Goal: Task Accomplishment & Management: Manage account settings

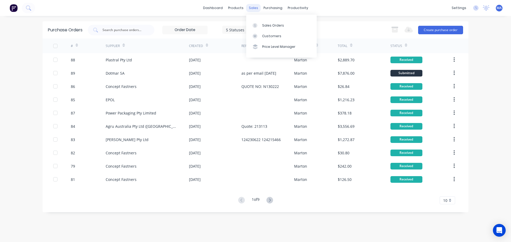
click at [257, 9] on div "sales" at bounding box center [253, 8] width 15 height 8
click at [265, 28] on link "Sales Orders" at bounding box center [281, 25] width 71 height 11
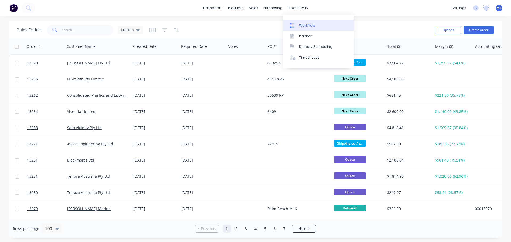
click at [305, 26] on div "Workflow" at bounding box center [307, 25] width 16 height 5
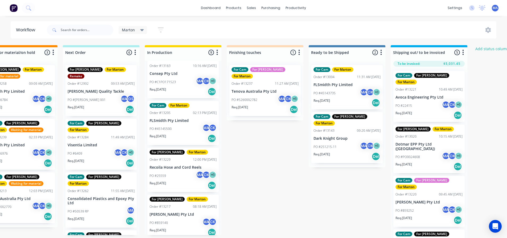
scroll to position [80, 0]
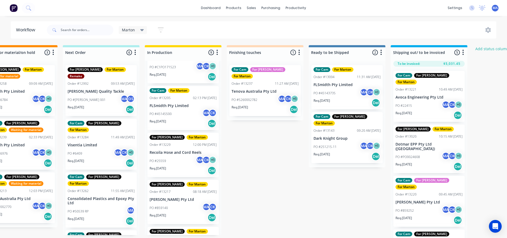
click at [170, 156] on div "PO #25559 MA CK + 1" at bounding box center [183, 161] width 67 height 10
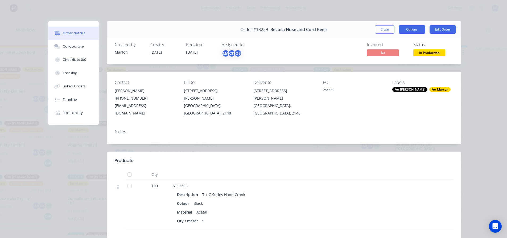
click at [408, 25] on button "Options" at bounding box center [412, 29] width 27 height 9
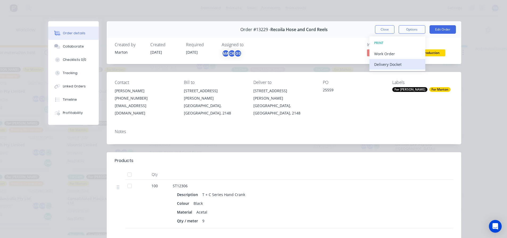
click at [397, 63] on div "Delivery Docket" at bounding box center [397, 65] width 46 height 8
click at [395, 65] on div "Standard" at bounding box center [397, 65] width 46 height 8
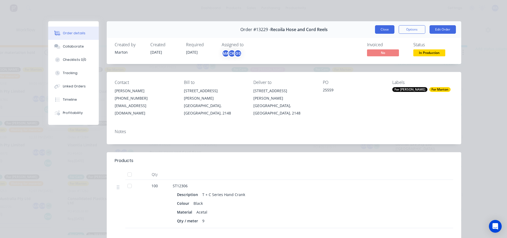
click at [377, 30] on button "Close" at bounding box center [384, 29] width 19 height 9
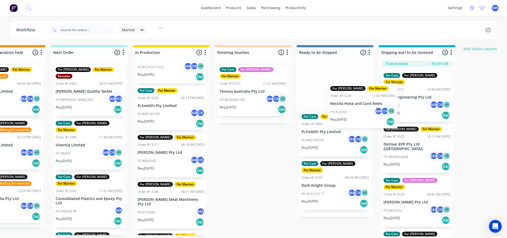
drag, startPoint x: 183, startPoint y: 157, endPoint x: 415, endPoint y: 97, distance: 239.3
click at [415, 97] on div "Submitted 3 Status colour #32CD32 hex #32CD32 Save Cancel Summaries Total order…" at bounding box center [237, 143] width 733 height 196
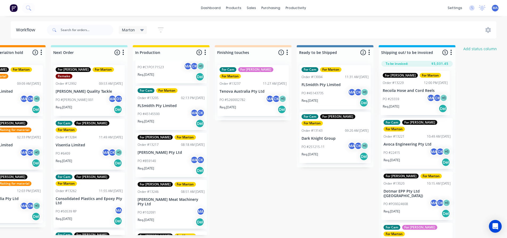
scroll to position [0, 125]
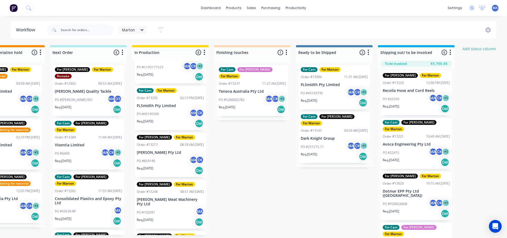
click at [408, 96] on div "PO #25559 MA CK + 1" at bounding box center [416, 99] width 67 height 10
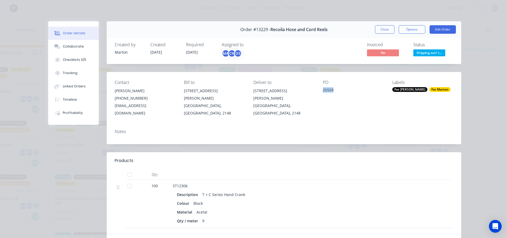
drag, startPoint x: 327, startPoint y: 91, endPoint x: 320, endPoint y: 90, distance: 7.5
click at [320, 90] on div "Contact Christopher Lyons (02) 9621 8988 production@recoila.com.au Bill to Unit…" at bounding box center [284, 98] width 354 height 53
copy div "25559"
click at [378, 27] on button "Close" at bounding box center [384, 29] width 19 height 9
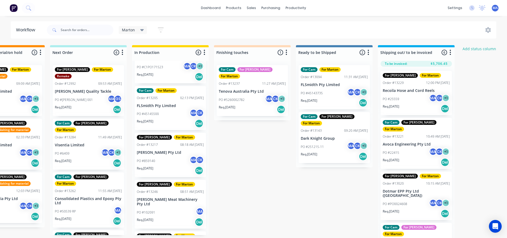
click at [408, 94] on div "PO #25559 MA CK + 1" at bounding box center [416, 99] width 67 height 10
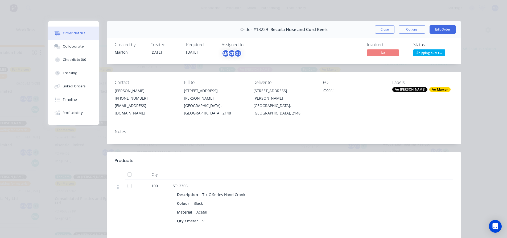
click at [445, 27] on button "Edit Order" at bounding box center [443, 29] width 26 height 9
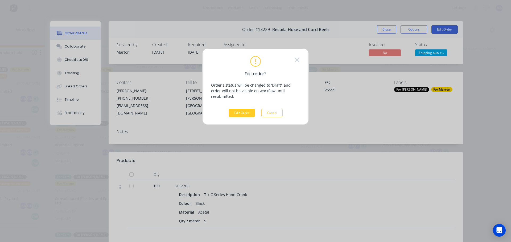
click at [243, 109] on button "Edit Order" at bounding box center [242, 113] width 26 height 9
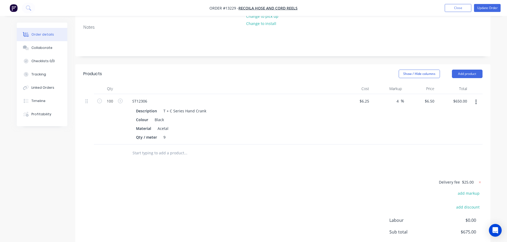
scroll to position [137, 0]
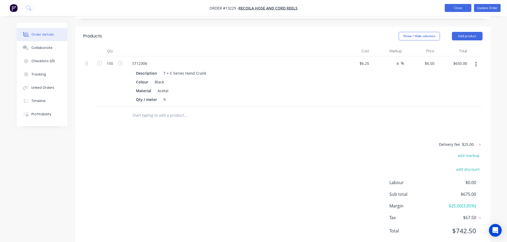
click at [457, 10] on button "Close" at bounding box center [458, 8] width 27 height 8
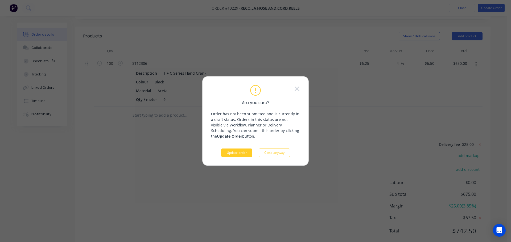
click at [237, 157] on button "Update order" at bounding box center [236, 153] width 31 height 9
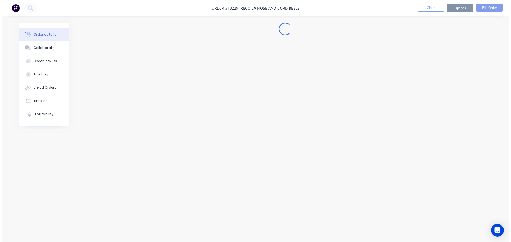
scroll to position [0, 0]
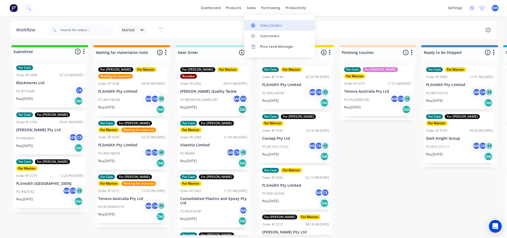
click at [261, 27] on div "Sales Orders" at bounding box center [271, 25] width 22 height 5
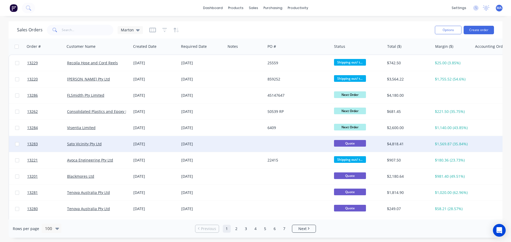
click at [157, 141] on div "[DATE]" at bounding box center [155, 144] width 48 height 16
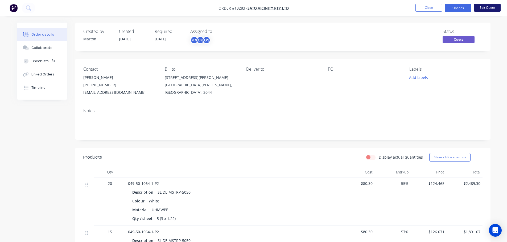
click at [478, 8] on button "Edit Quote" at bounding box center [487, 8] width 27 height 8
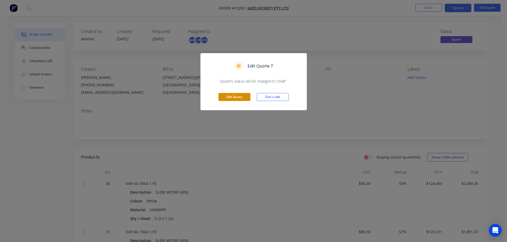
click at [237, 97] on button "Edit Quote" at bounding box center [234, 97] width 32 height 8
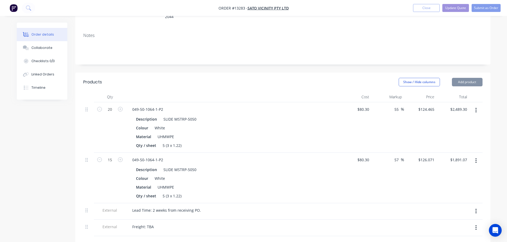
scroll to position [106, 0]
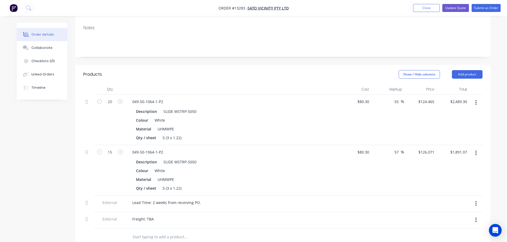
click at [478, 98] on button "button" at bounding box center [476, 103] width 13 height 10
click at [448, 145] on div "Delete" at bounding box center [457, 149] width 41 height 8
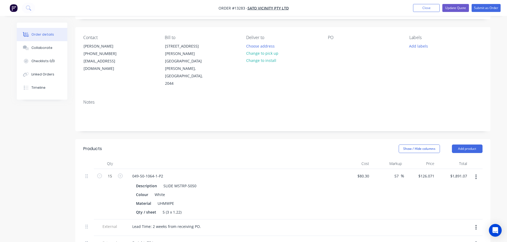
scroll to position [27, 0]
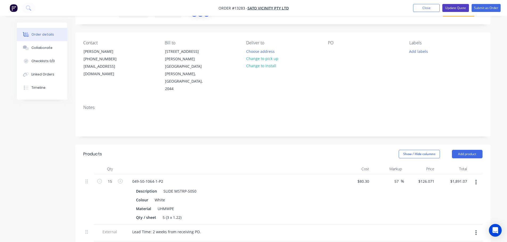
click at [458, 9] on button "Update Quote" at bounding box center [455, 8] width 27 height 8
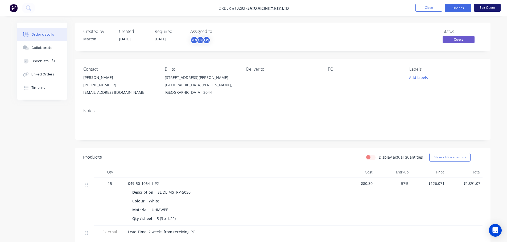
click at [481, 9] on button "Edit Quote" at bounding box center [487, 8] width 27 height 8
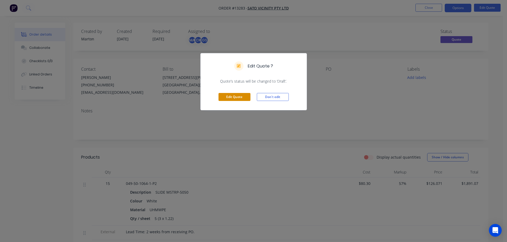
click at [244, 98] on button "Edit Quote" at bounding box center [234, 97] width 32 height 8
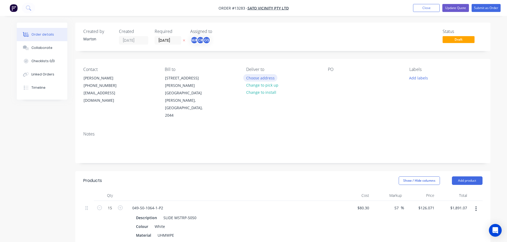
click at [270, 76] on button "Choose address" at bounding box center [260, 77] width 34 height 7
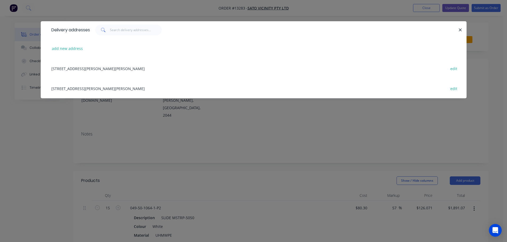
click at [94, 68] on div "32 Burrows Road , St Peters, New South Wales, Australia, 2044 edit" at bounding box center [254, 69] width 410 height 20
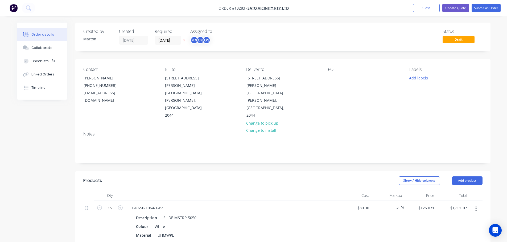
click at [321, 81] on div "Contact Kumi Jono (02) 9562 9856 kumi.jono@sato-global.com Bill to 32 Burrows R…" at bounding box center [282, 93] width 415 height 68
click at [326, 80] on div "Contact Kumi Jono (02) 9562 9856 kumi.jono@sato-global.com Bill to 32 Burrows R…" at bounding box center [282, 93] width 415 height 68
click at [332, 81] on div at bounding box center [332, 78] width 9 height 8
click at [419, 80] on button "Add labels" at bounding box center [418, 77] width 24 height 7
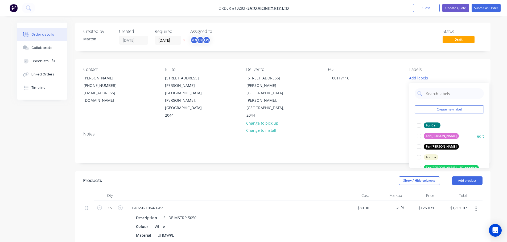
click at [420, 132] on div at bounding box center [419, 136] width 11 height 11
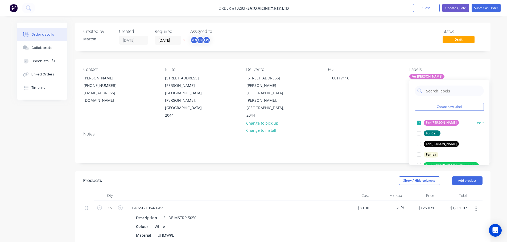
click at [419, 125] on div at bounding box center [419, 123] width 11 height 11
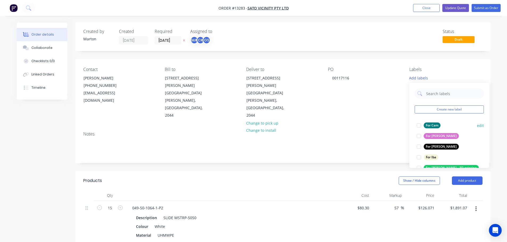
click at [419, 126] on div at bounding box center [419, 125] width 11 height 11
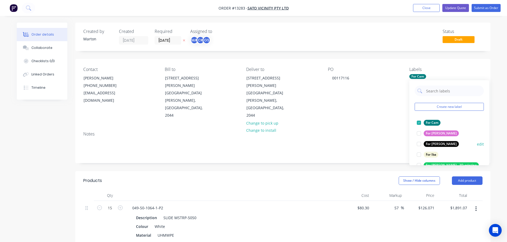
click at [417, 141] on div at bounding box center [419, 144] width 11 height 11
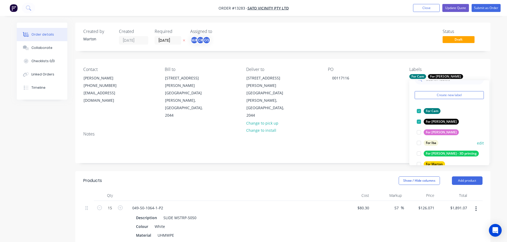
scroll to position [27, 0]
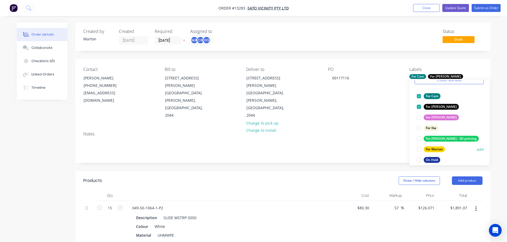
click at [418, 149] on div at bounding box center [419, 149] width 11 height 11
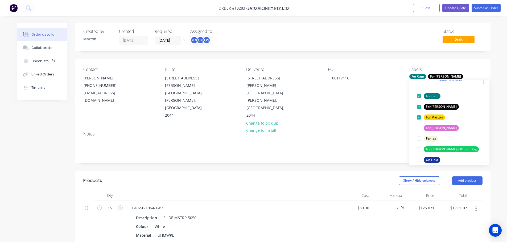
click at [352, 147] on div "Notes" at bounding box center [282, 145] width 415 height 36
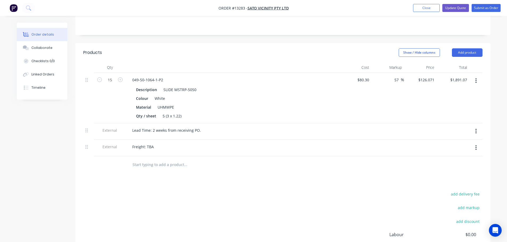
scroll to position [127, 0]
click at [484, 9] on button "Submit as Order" at bounding box center [486, 8] width 29 height 8
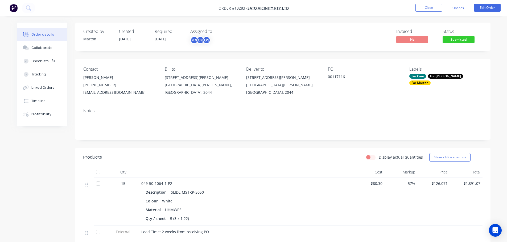
click at [458, 39] on span "Submitted" at bounding box center [459, 39] width 32 height 7
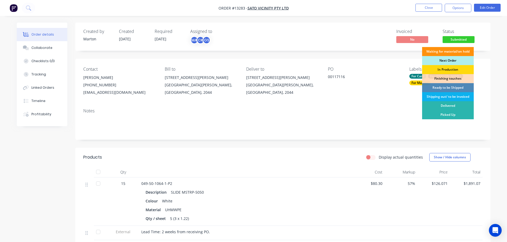
click at [446, 59] on div "Next Order" at bounding box center [448, 60] width 52 height 9
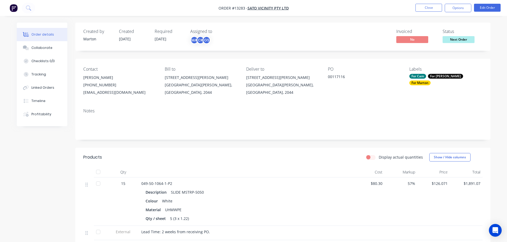
click at [362, 77] on div "00117116" at bounding box center [361, 77] width 67 height 7
click at [441, 5] on button "Close" at bounding box center [428, 8] width 27 height 8
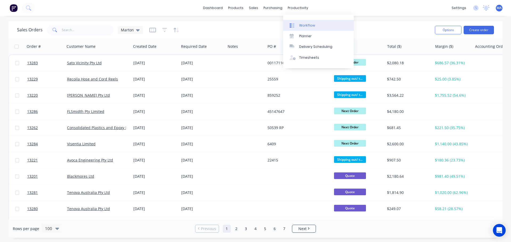
click at [302, 26] on div "Workflow" at bounding box center [307, 25] width 16 height 5
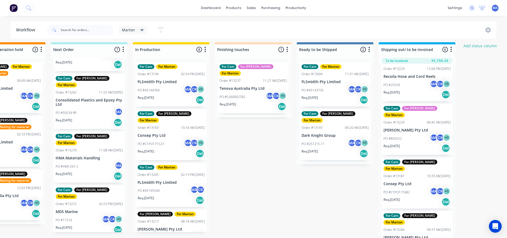
scroll to position [106, 0]
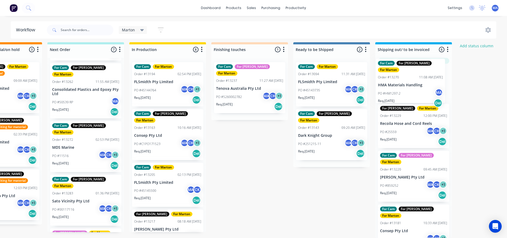
drag, startPoint x: 82, startPoint y: 129, endPoint x: 407, endPoint y: 89, distance: 327.3
click at [407, 89] on div "Submitted 3 Status colour #32CD32 hex #32CD32 Save Cancel Summaries Total order…" at bounding box center [234, 140] width 733 height 196
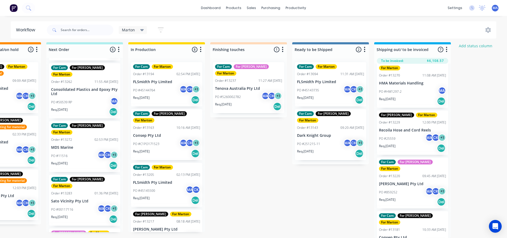
click at [400, 87] on div "PO #HM1297-2 MA" at bounding box center [412, 92] width 67 height 10
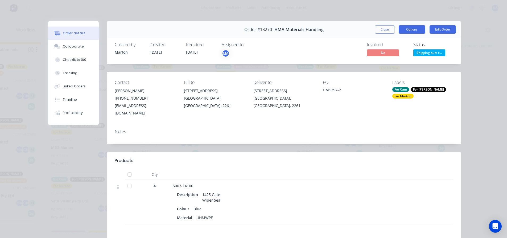
click at [408, 28] on button "Options" at bounding box center [412, 29] width 27 height 9
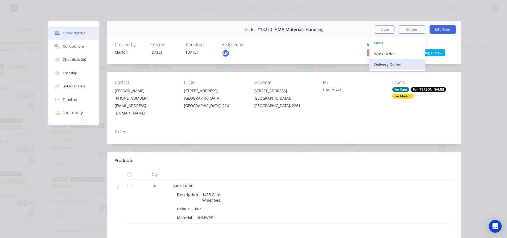
click at [397, 66] on div "Delivery Docket" at bounding box center [397, 65] width 46 height 8
click at [397, 66] on div "Standard" at bounding box center [397, 65] width 46 height 8
click at [381, 32] on button "Close" at bounding box center [384, 29] width 19 height 9
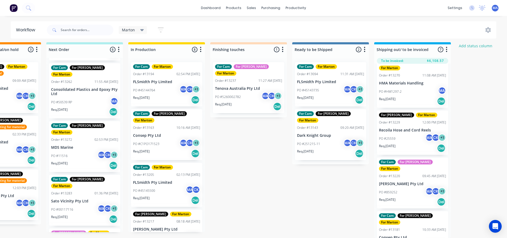
click at [349, 179] on div "Submitted 3 Status colour #32CD32 hex #32CD32 Save Cancel Summaries Total order…" at bounding box center [233, 140] width 733 height 196
click at [402, 97] on div "Req. [DATE] Del" at bounding box center [412, 101] width 67 height 9
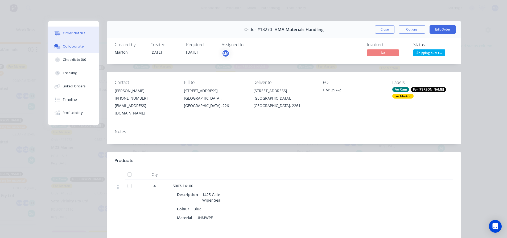
click at [71, 47] on div "Collaborate" at bounding box center [73, 46] width 21 height 5
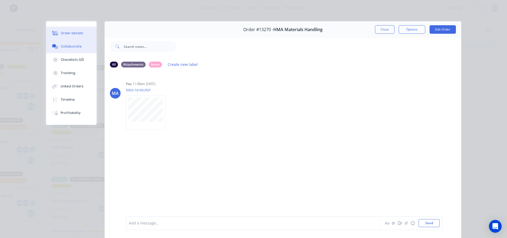
click at [61, 38] on button "Order details" at bounding box center [71, 33] width 51 height 13
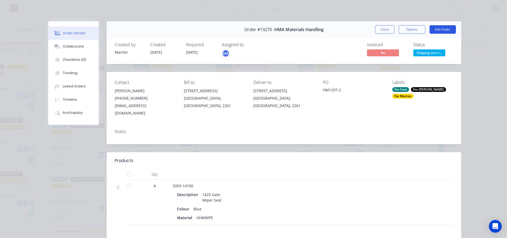
click at [451, 30] on button "Edit Order" at bounding box center [443, 29] width 26 height 9
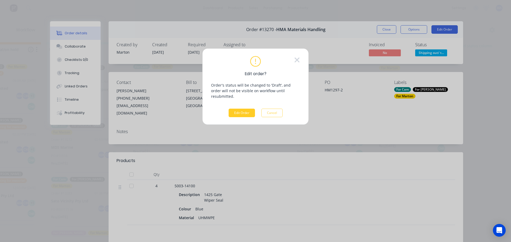
click at [242, 109] on button "Edit Order" at bounding box center [242, 113] width 26 height 9
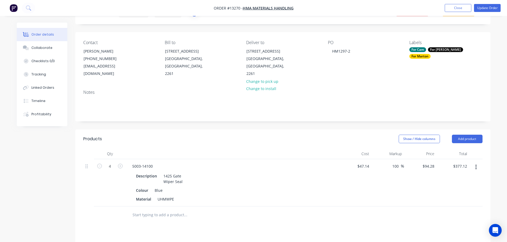
scroll to position [27, 0]
click at [460, 9] on button "Close" at bounding box center [458, 8] width 27 height 8
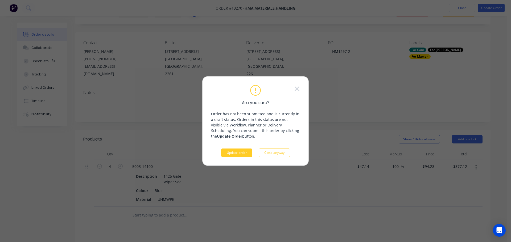
click at [242, 149] on button "Update order" at bounding box center [236, 153] width 31 height 9
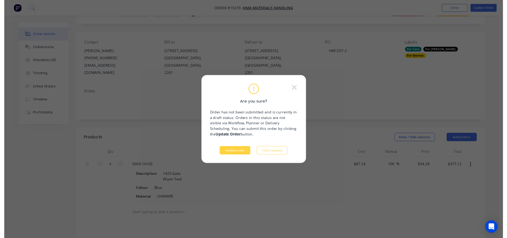
scroll to position [0, 0]
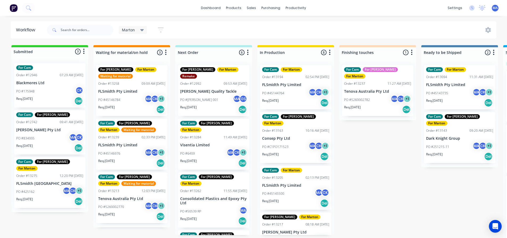
click at [299, 100] on div "Req. [DATE] Del" at bounding box center [295, 102] width 67 height 9
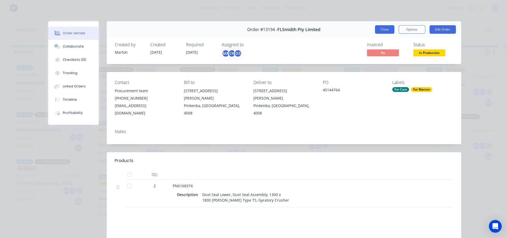
click at [384, 30] on button "Close" at bounding box center [384, 29] width 19 height 9
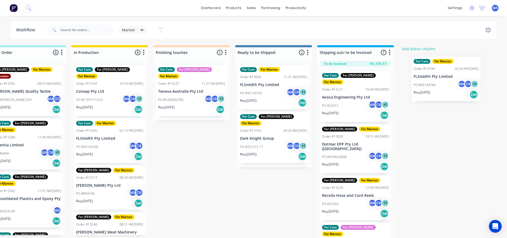
scroll to position [0, 191]
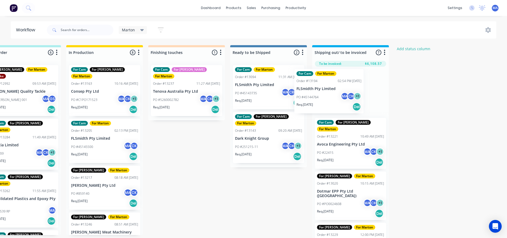
drag, startPoint x: 281, startPoint y: 94, endPoint x: 329, endPoint y: 98, distance: 48.3
click at [329, 97] on div "Submitted 3 Status colour #32CD32 hex #32CD32 Save Cancel Summaries Total order…" at bounding box center [171, 143] width 733 height 196
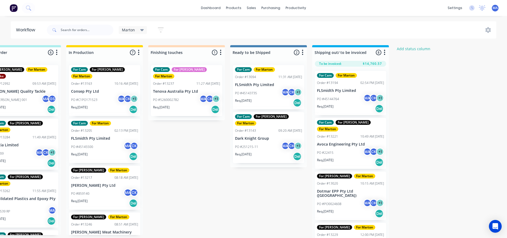
click at [340, 103] on div "PO #45144764 MA CK + 1" at bounding box center [350, 99] width 67 height 10
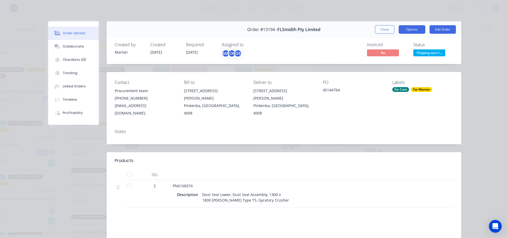
click at [412, 31] on button "Options" at bounding box center [412, 29] width 27 height 9
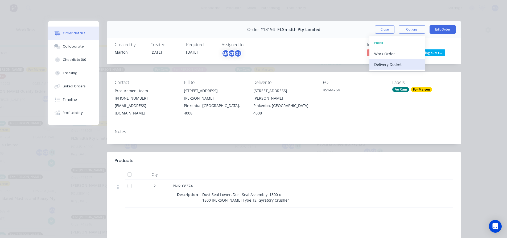
click at [386, 66] on div "Delivery Docket" at bounding box center [397, 65] width 46 height 8
click at [385, 67] on div "Standard" at bounding box center [397, 65] width 46 height 8
click at [381, 26] on button "Close" at bounding box center [384, 29] width 19 height 9
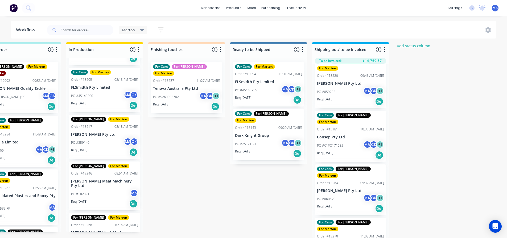
scroll to position [0, 0]
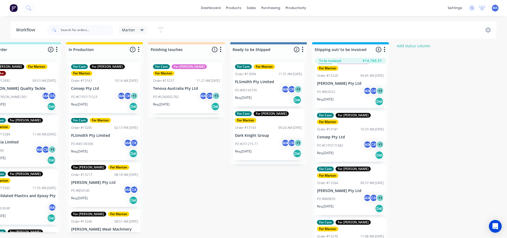
click at [108, 102] on div "Req. [DATE] Del" at bounding box center [104, 106] width 67 height 9
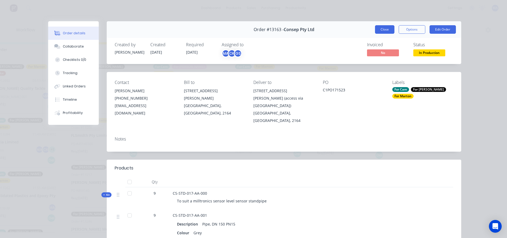
click at [382, 28] on button "Close" at bounding box center [384, 29] width 19 height 9
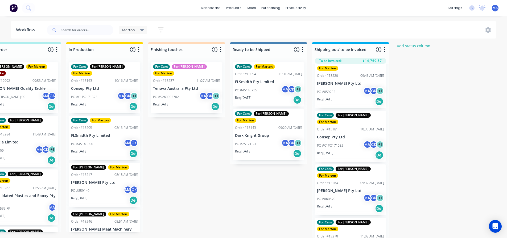
scroll to position [7, 190]
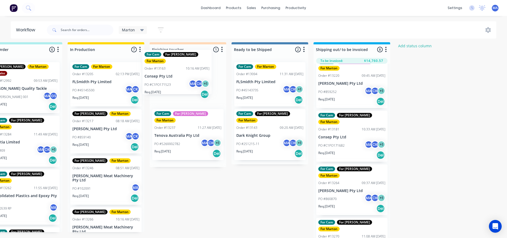
drag, startPoint x: 94, startPoint y: 82, endPoint x: 170, endPoint y: 73, distance: 76.0
click at [170, 73] on div "Submitted 3 Status colour #32CD32 hex #32CD32 Save Cancel Summaries Total order…" at bounding box center [172, 140] width 733 height 196
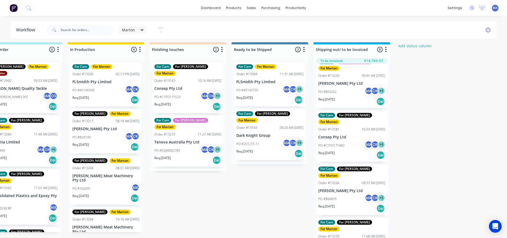
click at [105, 86] on div "PO #45145500 MA CK" at bounding box center [105, 90] width 67 height 10
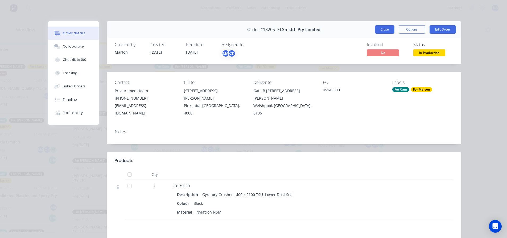
click at [386, 26] on button "Close" at bounding box center [384, 29] width 19 height 9
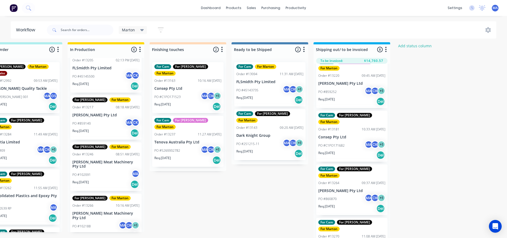
scroll to position [53, 0]
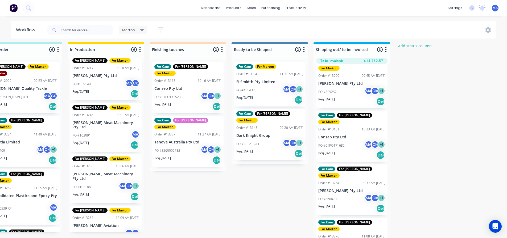
click at [111, 91] on div "Req. [DATE] Del" at bounding box center [105, 93] width 67 height 9
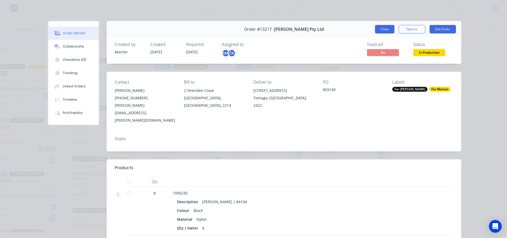
scroll to position [0, 0]
click at [381, 28] on button "Close" at bounding box center [384, 29] width 19 height 9
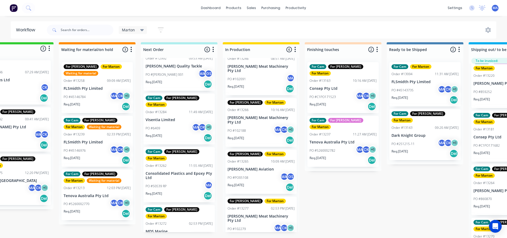
scroll to position [80, 0]
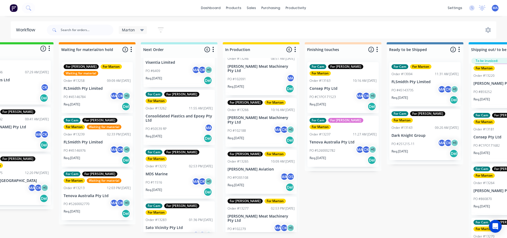
click at [176, 124] on div "PO #50539 RP MA" at bounding box center [179, 129] width 67 height 10
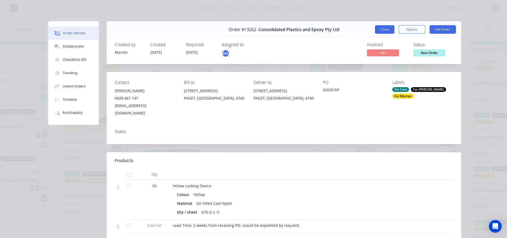
click at [386, 27] on button "Close" at bounding box center [384, 29] width 19 height 9
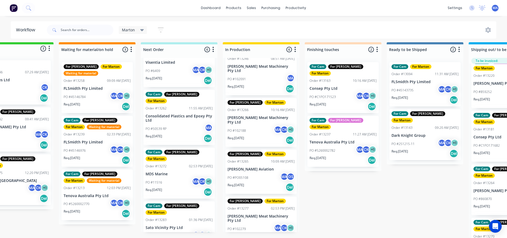
scroll to position [106, 0]
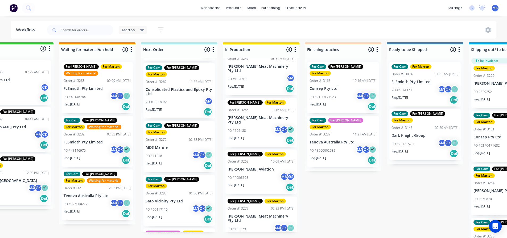
click at [176, 151] on div "PO #11516 MA CK + 1" at bounding box center [179, 156] width 67 height 10
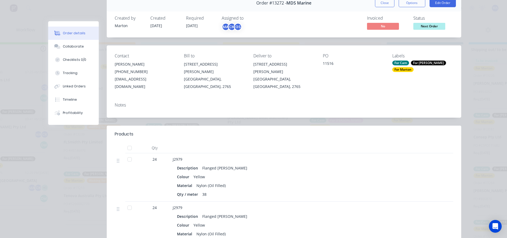
scroll to position [0, 0]
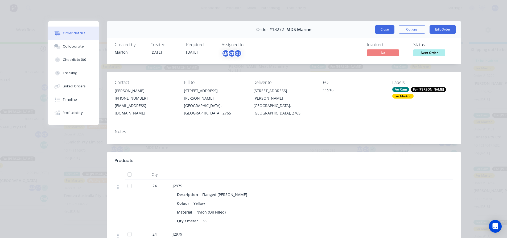
click at [385, 28] on button "Close" at bounding box center [384, 29] width 19 height 9
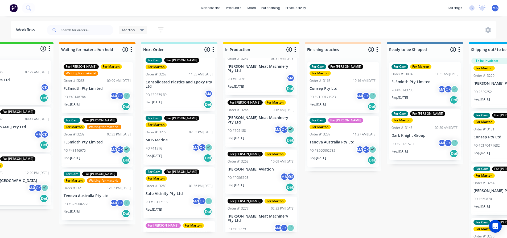
scroll to position [114, 0]
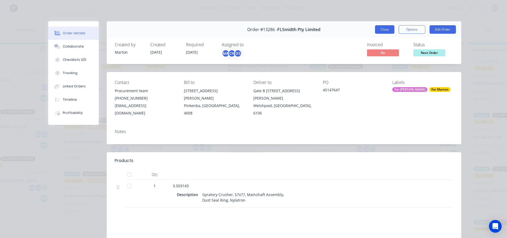
click at [382, 29] on button "Close" at bounding box center [384, 29] width 19 height 9
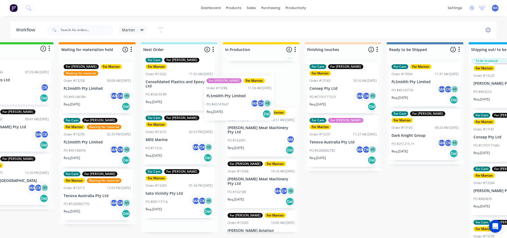
scroll to position [91, 0]
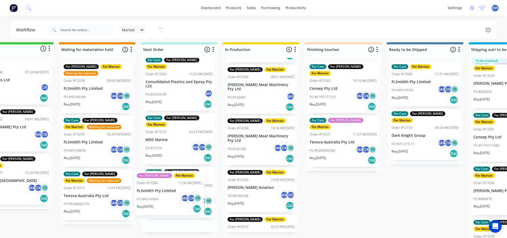
drag, startPoint x: 170, startPoint y: 217, endPoint x: 165, endPoint y: 201, distance: 16.4
click at [165, 201] on div "For [PERSON_NAME] For [PERSON_NAME] Order #12992 09:53 AM [DATE] [PERSON_NAME] …" at bounding box center [179, 145] width 77 height 175
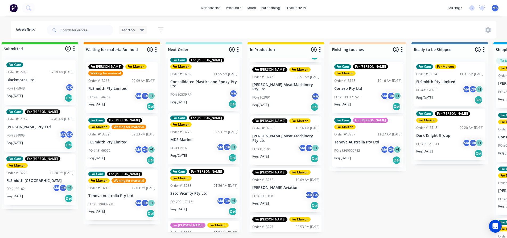
scroll to position [7, 0]
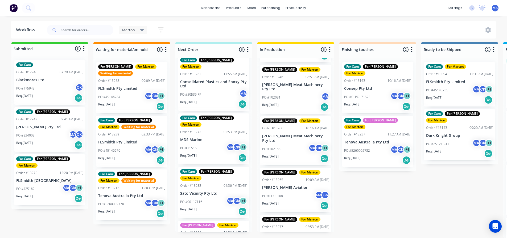
click at [137, 92] on div "PO #45146784 MA CK + 1" at bounding box center [131, 97] width 67 height 10
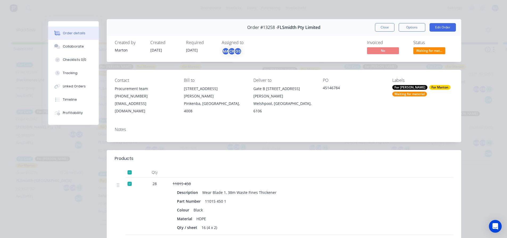
scroll to position [0, 0]
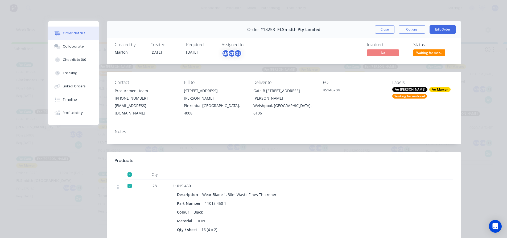
click at [424, 52] on span "Waiting for mat..." at bounding box center [429, 52] width 32 height 7
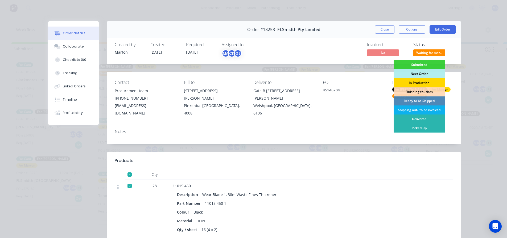
click at [411, 82] on div "In Production" at bounding box center [419, 83] width 51 height 9
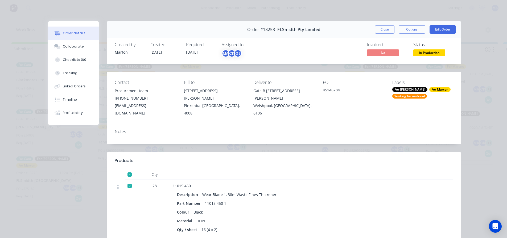
click at [409, 95] on div "Waiting for material" at bounding box center [409, 96] width 35 height 5
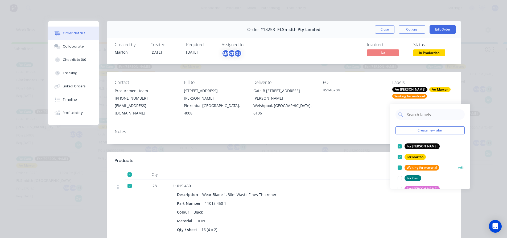
click at [399, 163] on div at bounding box center [399, 168] width 11 height 11
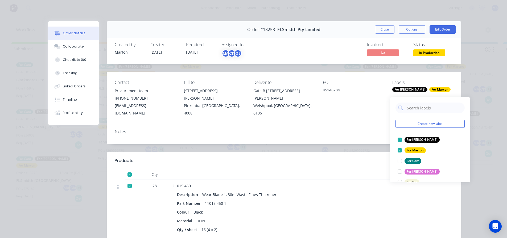
click at [383, 30] on button "Close" at bounding box center [384, 29] width 19 height 9
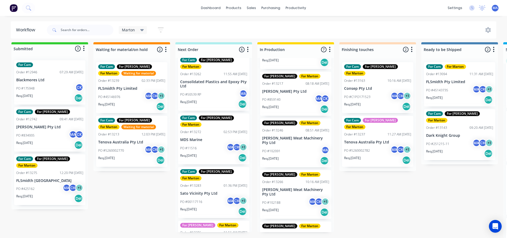
click at [127, 92] on div "PO #45146976 MA CK + 1" at bounding box center [131, 97] width 67 height 10
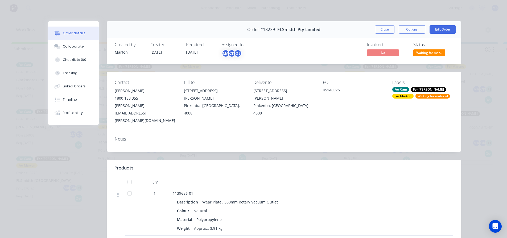
click at [436, 50] on span "Waiting for mat..." at bounding box center [429, 52] width 32 height 7
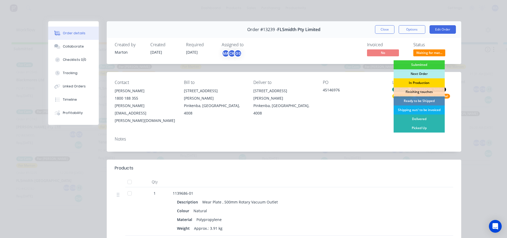
click at [413, 85] on div "In Production" at bounding box center [419, 83] width 51 height 9
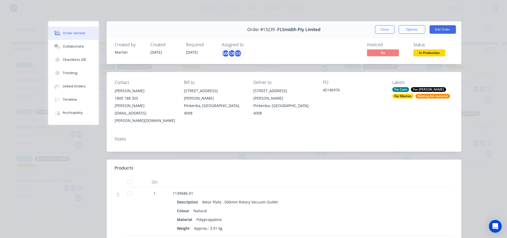
click at [415, 99] on div "Waiting for material" at bounding box center [432, 96] width 35 height 5
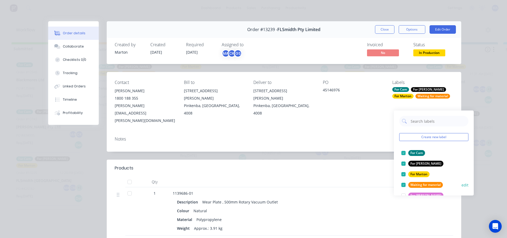
click at [405, 180] on div at bounding box center [403, 185] width 11 height 11
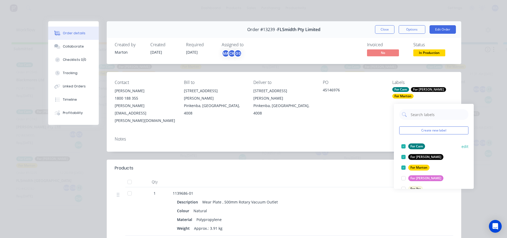
click at [404, 145] on div at bounding box center [403, 146] width 11 height 11
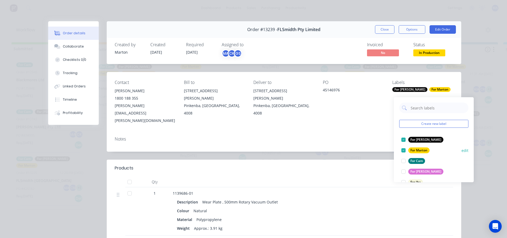
click at [402, 138] on div at bounding box center [403, 140] width 11 height 11
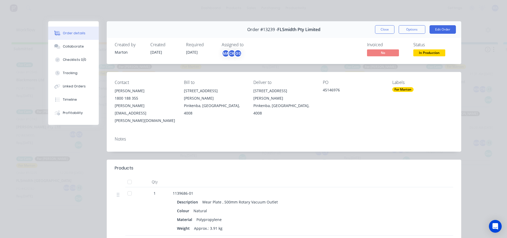
click at [384, 137] on div "Notes" at bounding box center [284, 139] width 339 height 5
click at [406, 88] on div "For Marton" at bounding box center [402, 89] width 21 height 5
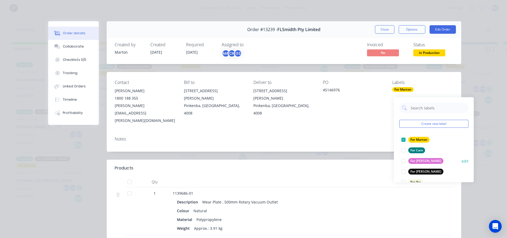
click at [402, 158] on div at bounding box center [403, 161] width 11 height 11
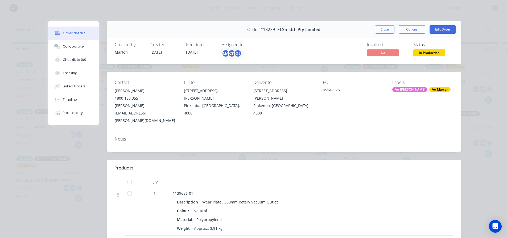
click at [378, 133] on div "Notes" at bounding box center [284, 142] width 354 height 19
click at [384, 31] on button "Close" at bounding box center [384, 29] width 19 height 9
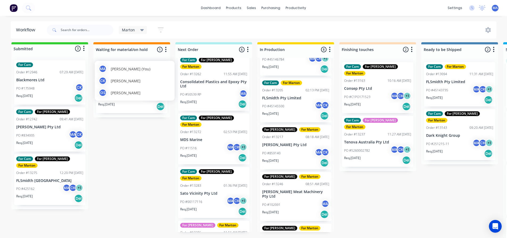
click at [127, 90] on span "[PERSON_NAME]" at bounding box center [126, 93] width 30 height 6
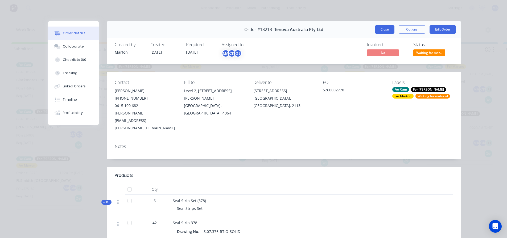
click at [386, 27] on button "Close" at bounding box center [384, 29] width 19 height 9
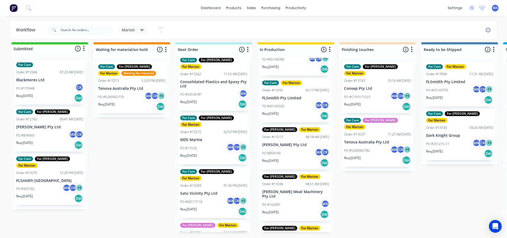
click at [52, 132] on div "PO #834005 MA CK" at bounding box center [49, 136] width 67 height 10
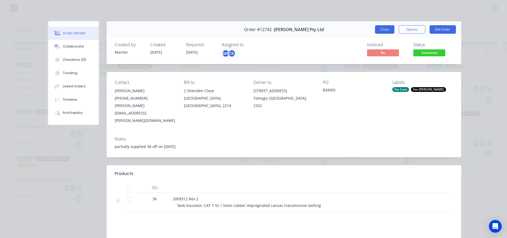
click at [383, 31] on button "Close" at bounding box center [384, 29] width 19 height 9
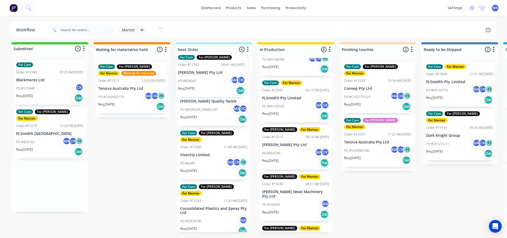
scroll to position [10, 0]
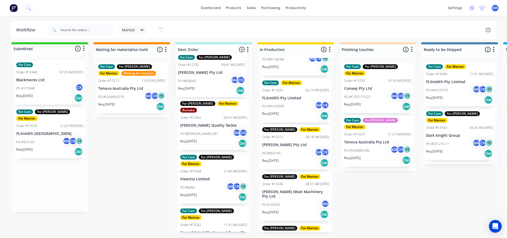
drag, startPoint x: 51, startPoint y: 134, endPoint x: 216, endPoint y: 83, distance: 173.0
click at [216, 83] on div "Submitted 3 Status colour #32CD32 hex #32CD32 Save Cancel Summaries Total order…" at bounding box center [362, 140] width 733 height 196
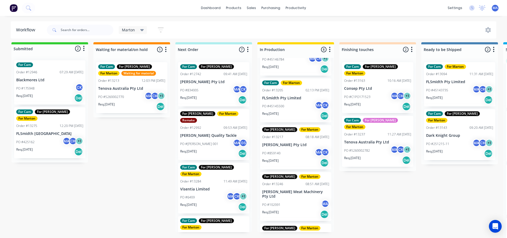
click at [51, 137] on div "PO #425162 MA CK + 1" at bounding box center [49, 142] width 67 height 10
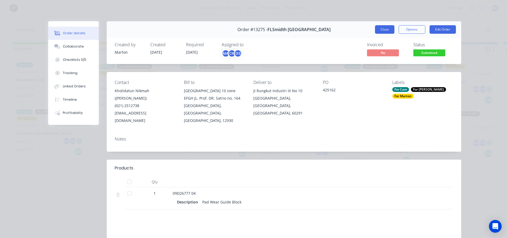
click at [381, 32] on button "Close" at bounding box center [384, 29] width 19 height 9
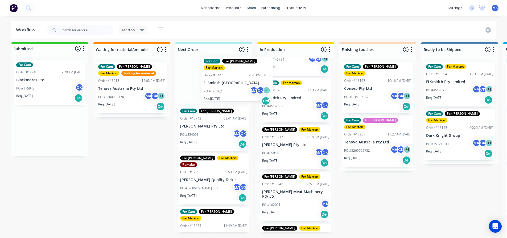
drag, startPoint x: 40, startPoint y: 135, endPoint x: 197, endPoint y: 110, distance: 159.3
click at [216, 88] on div "Submitted 2 Status colour #32CD32 hex #32CD32 Save Cancel Summaries Total order…" at bounding box center [362, 140] width 733 height 196
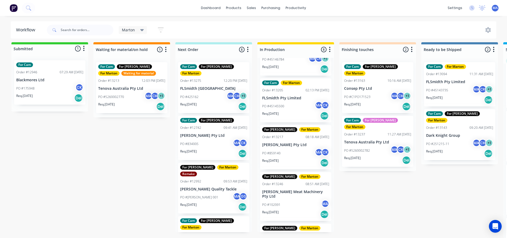
click at [107, 155] on div "Submitted 1 Status colour #32CD32 hex #32CD32 Save Cancel Summaries Total order…" at bounding box center [362, 140] width 733 height 196
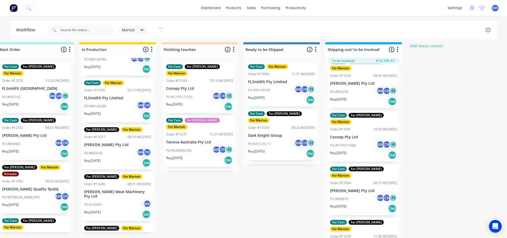
scroll to position [7, 183]
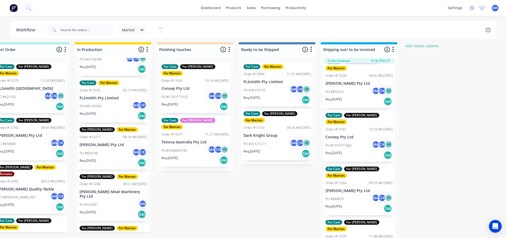
click at [266, 181] on div "Submitted 1 Status colour #32CD32 hex #32CD32 Save Cancel Summaries Total order…" at bounding box center [179, 140] width 733 height 196
click at [260, 96] on p "Req. [DATE]" at bounding box center [252, 98] width 16 height 5
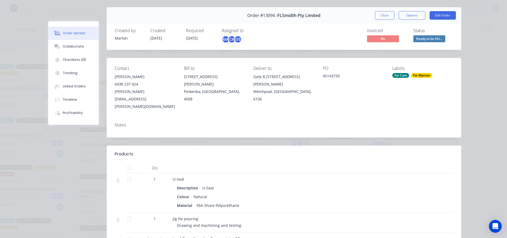
scroll to position [1, 0]
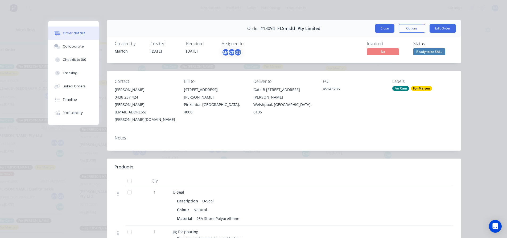
click at [388, 30] on button "Close" at bounding box center [384, 28] width 19 height 9
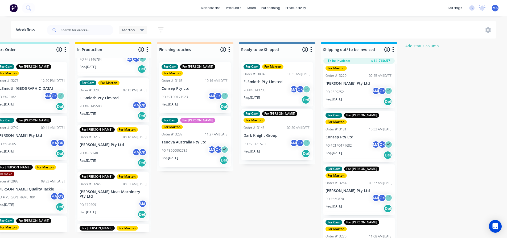
click at [269, 24] on div "Marton Save new view None edit Marton (Default) edit For Cam edit For [PERSON_N…" at bounding box center [271, 30] width 451 height 16
